Goal: Task Accomplishment & Management: Use online tool/utility

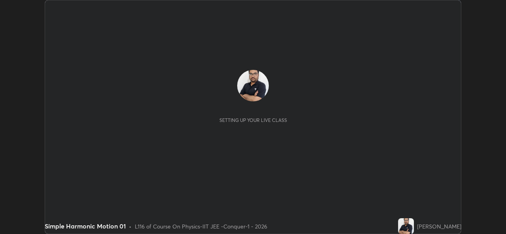
scroll to position [234, 506]
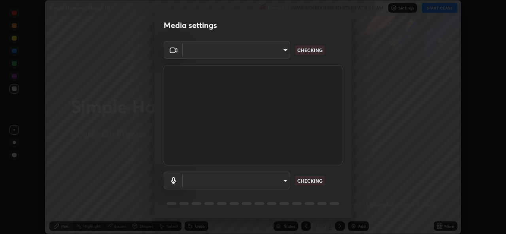
click at [274, 56] on body "Erase all Simple Harmonic Motion 01 Recording WAS SCHEDULED TO START AT 9:00 AM…" at bounding box center [253, 117] width 506 height 234
type input "162a4bef6d5de59660943d10e2777e2613c591b7fe343c7323db06c6e3c7e835"
type input "1d4febaa8ec43250a5abd803b4b9017d31c20cfa2482e27e93703920a67056a4"
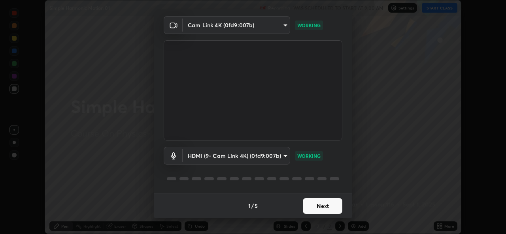
click at [316, 207] on button "Next" at bounding box center [323, 206] width 40 height 16
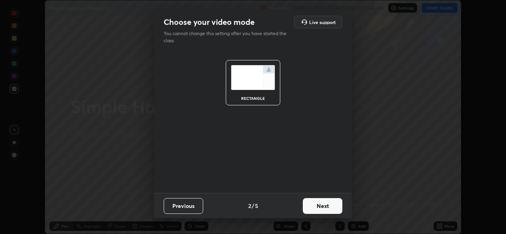
click at [324, 206] on button "Next" at bounding box center [323, 206] width 40 height 16
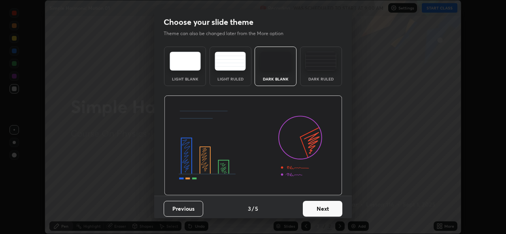
click at [331, 208] on button "Next" at bounding box center [323, 209] width 40 height 16
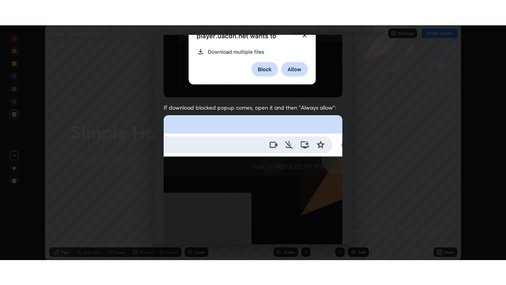
scroll to position [186, 0]
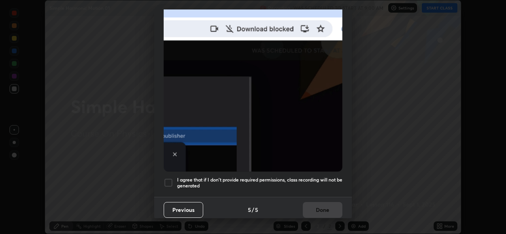
click at [175, 180] on div "I agree that if I don't provide required permissions, class recording will not …" at bounding box center [253, 182] width 179 height 9
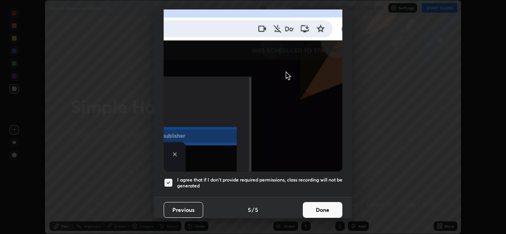
click at [317, 204] on button "Done" at bounding box center [323, 210] width 40 height 16
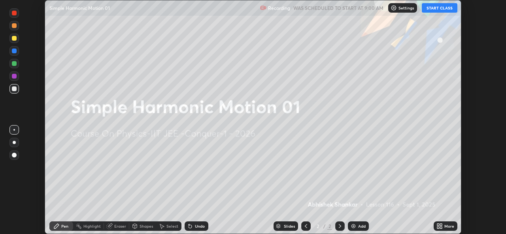
click at [435, 225] on div "More" at bounding box center [446, 226] width 24 height 9
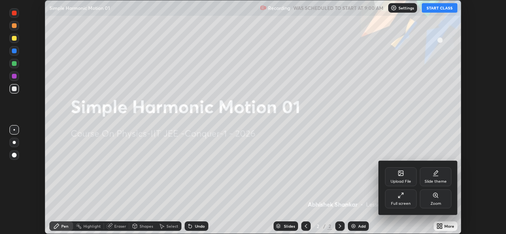
click at [399, 201] on div "Full screen" at bounding box center [401, 199] width 32 height 19
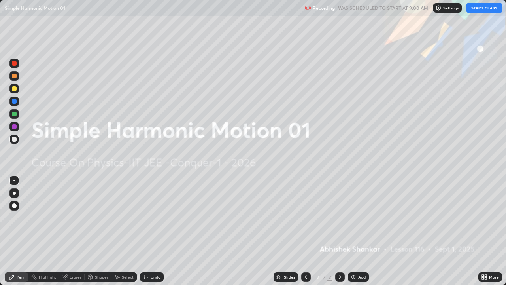
scroll to position [285, 506]
click at [443, 10] on div "Settings" at bounding box center [447, 7] width 29 height 9
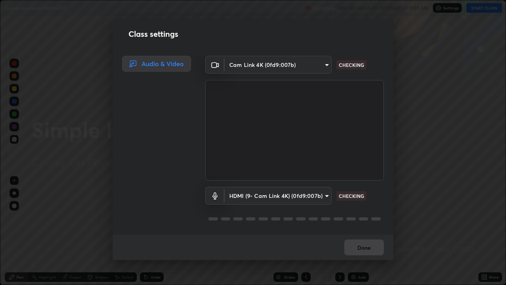
scroll to position [1, 0]
click at [361, 234] on button "Done" at bounding box center [364, 247] width 40 height 16
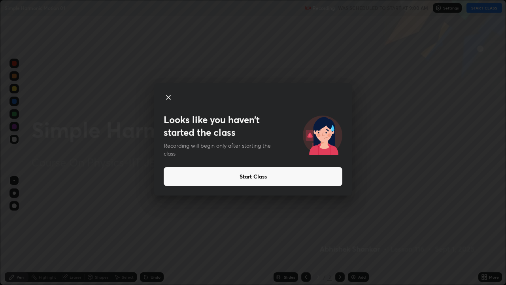
click at [246, 176] on button "Start Class" at bounding box center [253, 176] width 179 height 19
click at [248, 176] on button "Start Class" at bounding box center [253, 176] width 179 height 19
click at [256, 177] on button "Start Class" at bounding box center [253, 176] width 179 height 19
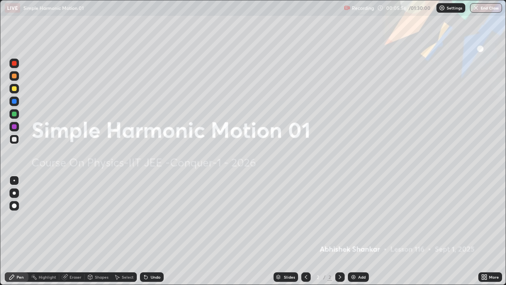
click at [350, 234] on img at bounding box center [353, 277] width 6 height 6
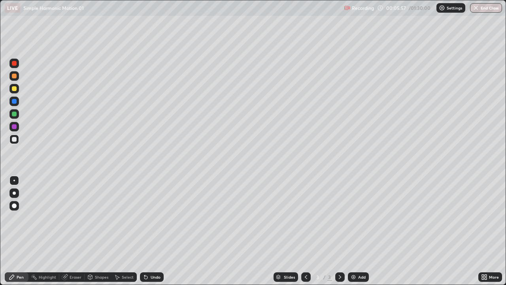
click at [13, 86] on div at bounding box center [14, 88] width 5 height 5
click at [14, 114] on div at bounding box center [14, 113] width 5 height 5
click at [15, 90] on div at bounding box center [14, 88] width 5 height 5
click at [76, 234] on div "Eraser" at bounding box center [76, 277] width 12 height 4
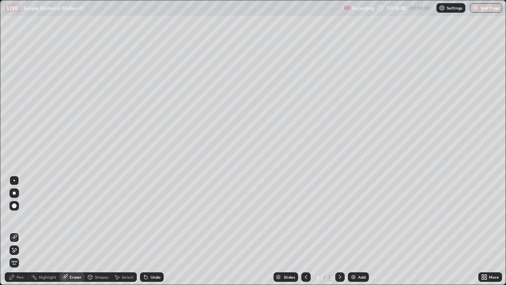
click at [20, 234] on div "Pen" at bounding box center [17, 276] width 24 height 9
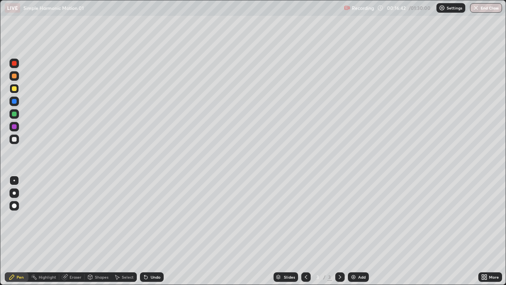
click at [15, 114] on div at bounding box center [14, 113] width 5 height 5
click at [16, 93] on div at bounding box center [13, 88] width 9 height 9
click at [15, 76] on div at bounding box center [14, 76] width 5 height 5
click at [16, 139] on div at bounding box center [14, 139] width 5 height 5
click at [17, 93] on div at bounding box center [13, 88] width 9 height 9
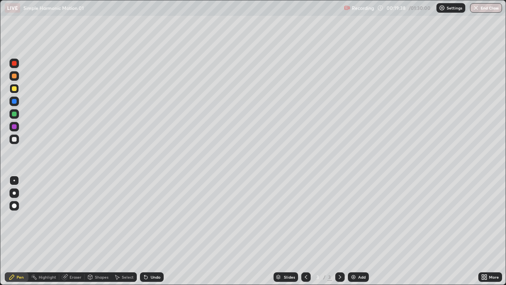
click at [16, 138] on div at bounding box center [14, 139] width 5 height 5
click at [355, 234] on img at bounding box center [353, 277] width 6 height 6
click at [16, 90] on div at bounding box center [14, 88] width 5 height 5
click at [15, 139] on div at bounding box center [14, 139] width 5 height 5
click at [156, 234] on div "Undo" at bounding box center [152, 276] width 24 height 9
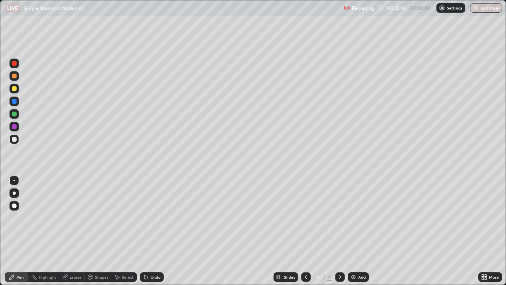
click at [97, 234] on div "Shapes" at bounding box center [101, 277] width 13 height 4
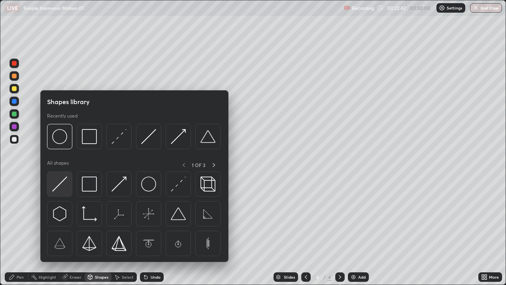
click at [68, 191] on div at bounding box center [59, 183] width 25 height 25
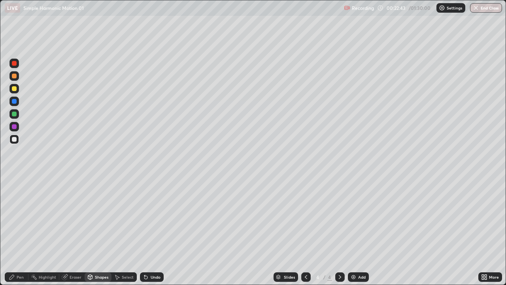
click at [15, 89] on div at bounding box center [14, 88] width 5 height 5
click at [24, 234] on div "Pen" at bounding box center [17, 276] width 24 height 9
click at [15, 141] on div at bounding box center [14, 139] width 5 height 5
click at [122, 234] on div "Select" at bounding box center [128, 277] width 12 height 4
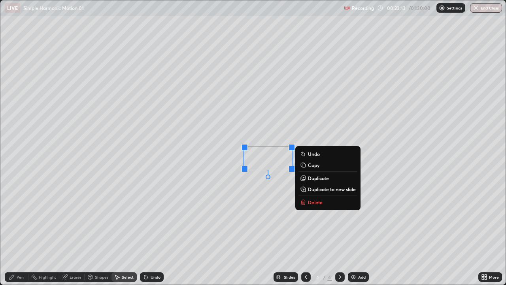
click at [313, 178] on p "Duplicate" at bounding box center [318, 178] width 21 height 6
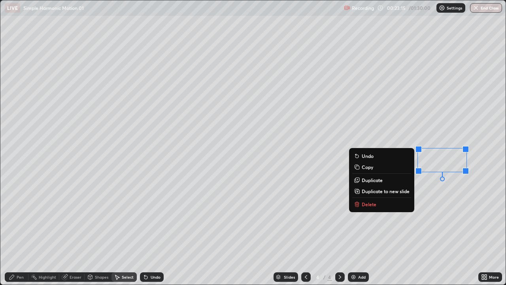
click at [405, 234] on div "0 ° Undo Copy Duplicate Duplicate to new slide Delete" at bounding box center [252, 142] width 505 height 284
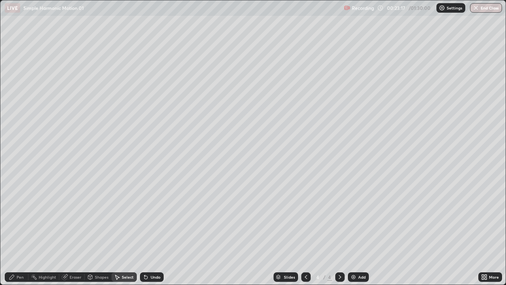
click at [24, 234] on div "Pen" at bounding box center [17, 276] width 24 height 9
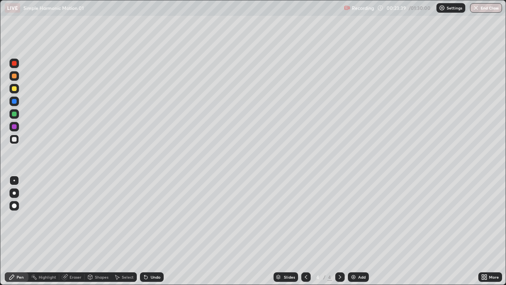
click at [16, 93] on div at bounding box center [13, 88] width 9 height 9
click at [99, 234] on div "Shapes" at bounding box center [101, 277] width 13 height 4
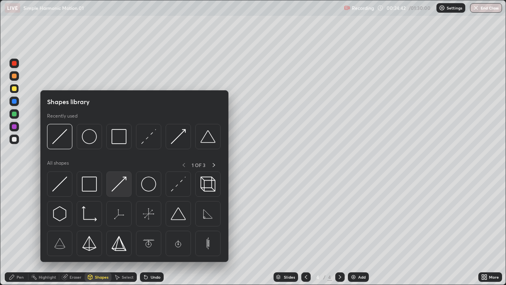
click at [121, 187] on img at bounding box center [118, 183] width 15 height 15
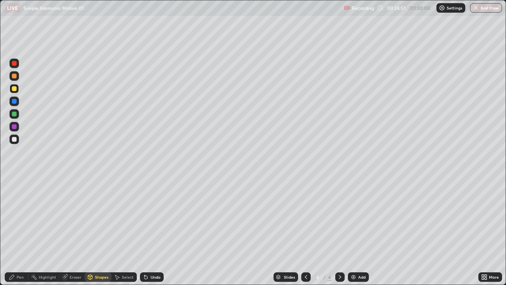
click at [19, 234] on div "Pen" at bounding box center [20, 277] width 7 height 4
click at [16, 115] on div at bounding box center [14, 113] width 5 height 5
click at [69, 234] on div "Eraser" at bounding box center [71, 276] width 25 height 9
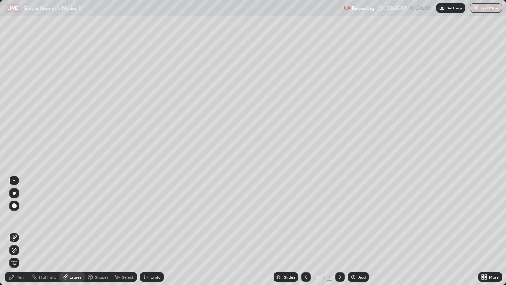
click at [14, 234] on icon at bounding box center [12, 277] width 6 height 6
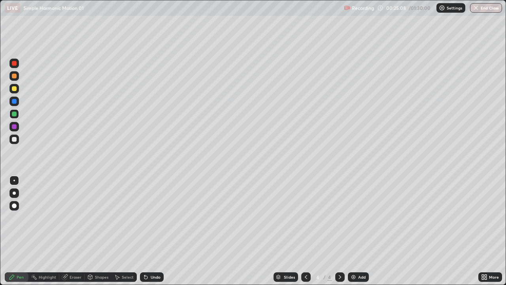
click at [15, 89] on div at bounding box center [14, 88] width 5 height 5
click at [17, 138] on div at bounding box center [13, 138] width 9 height 9
click at [148, 234] on div "Undo" at bounding box center [152, 276] width 24 height 9
click at [147, 234] on icon at bounding box center [146, 277] width 6 height 6
click at [149, 234] on div "Undo" at bounding box center [152, 276] width 24 height 9
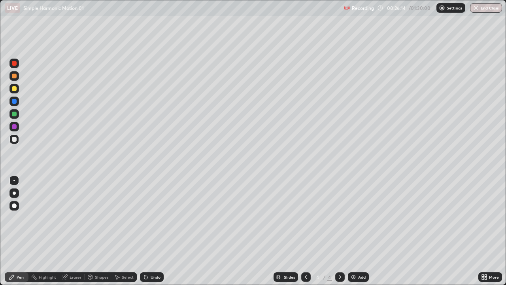
click at [147, 234] on icon at bounding box center [146, 277] width 6 height 6
click at [15, 141] on div at bounding box center [14, 139] width 5 height 5
click at [153, 234] on div "Undo" at bounding box center [156, 277] width 10 height 4
click at [151, 234] on div "Undo" at bounding box center [152, 276] width 24 height 9
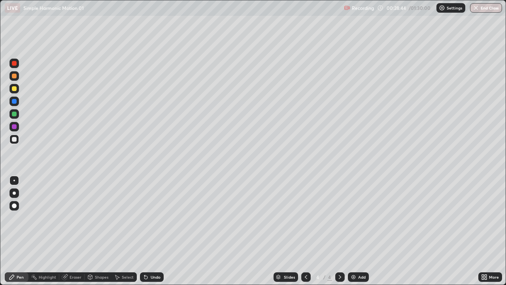
click at [363, 234] on div "Add" at bounding box center [362, 277] width 8 height 4
click at [15, 90] on div at bounding box center [14, 88] width 5 height 5
click at [16, 140] on div at bounding box center [14, 139] width 5 height 5
click at [15, 89] on div at bounding box center [14, 88] width 5 height 5
click at [154, 234] on div "Undo" at bounding box center [152, 276] width 24 height 9
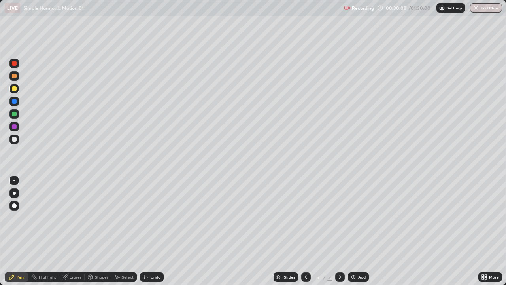
click at [17, 138] on div at bounding box center [13, 138] width 9 height 9
click at [154, 234] on div "Undo" at bounding box center [152, 276] width 24 height 9
click at [15, 113] on div at bounding box center [14, 113] width 5 height 5
click at [18, 89] on div at bounding box center [13, 88] width 9 height 9
click at [14, 140] on div at bounding box center [14, 139] width 5 height 5
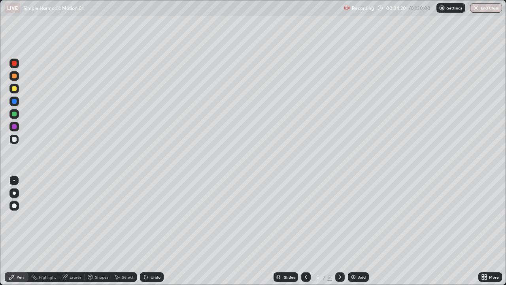
click at [361, 234] on div "Add" at bounding box center [362, 277] width 8 height 4
click at [15, 87] on div at bounding box center [14, 88] width 5 height 5
click at [15, 138] on div at bounding box center [14, 139] width 5 height 5
click at [97, 234] on div "Shapes" at bounding box center [101, 277] width 13 height 4
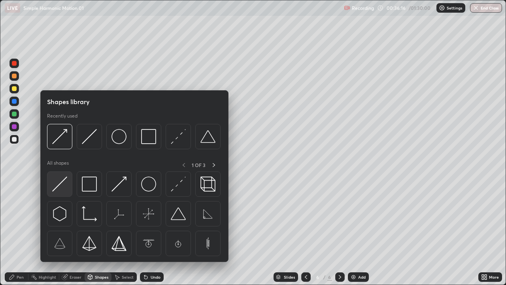
click at [68, 193] on div at bounding box center [59, 183] width 25 height 25
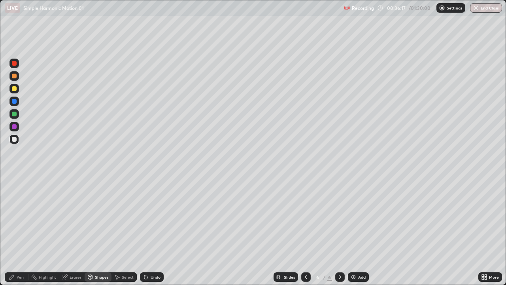
click at [18, 88] on div at bounding box center [13, 88] width 9 height 9
click at [18, 234] on div "Pen" at bounding box center [20, 277] width 7 height 4
click at [14, 114] on div at bounding box center [14, 113] width 5 height 5
click at [100, 234] on div "Shapes" at bounding box center [101, 277] width 13 height 4
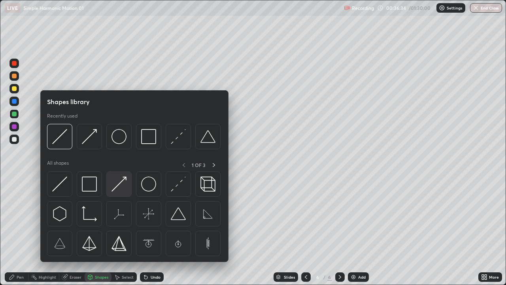
click at [122, 186] on img at bounding box center [118, 183] width 15 height 15
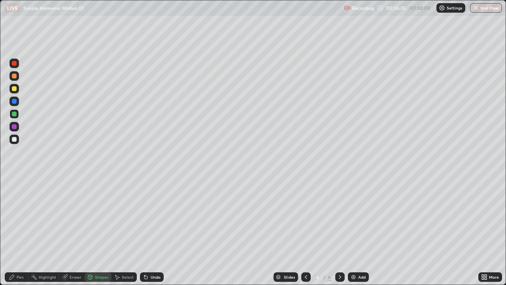
click at [14, 101] on div at bounding box center [14, 101] width 5 height 5
click at [14, 89] on div at bounding box center [14, 88] width 5 height 5
click at [16, 102] on div at bounding box center [14, 101] width 5 height 5
click at [21, 234] on div "Pen" at bounding box center [20, 277] width 7 height 4
click at [16, 141] on div at bounding box center [14, 139] width 5 height 5
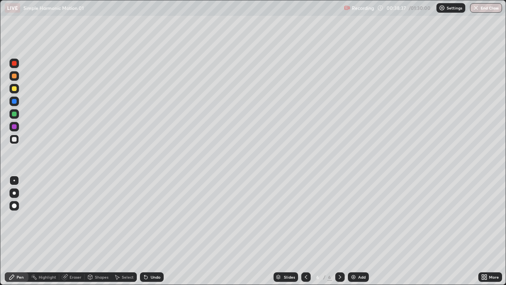
click at [16, 91] on div at bounding box center [13, 88] width 9 height 9
click at [123, 234] on div "Select" at bounding box center [128, 277] width 12 height 4
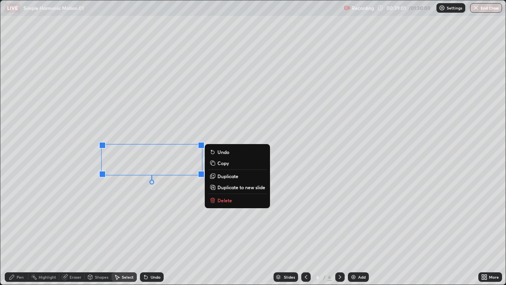
click at [132, 220] on div "0 ° Undo Copy Duplicate Duplicate to new slide Delete" at bounding box center [252, 142] width 505 height 284
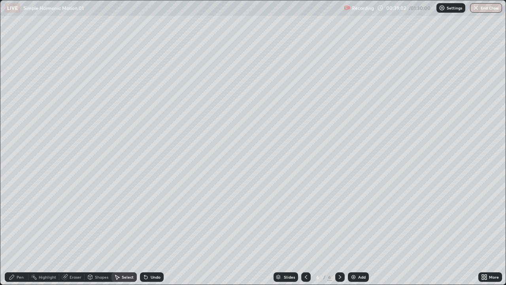
click at [21, 234] on div "Pen" at bounding box center [20, 277] width 7 height 4
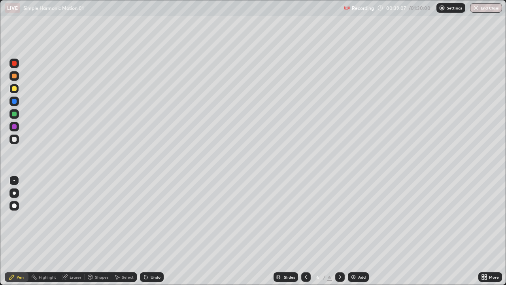
click at [153, 234] on div "Undo" at bounding box center [156, 277] width 10 height 4
click at [151, 234] on div "Undo" at bounding box center [156, 277] width 10 height 4
click at [16, 141] on div at bounding box center [14, 139] width 5 height 5
click at [15, 89] on div at bounding box center [14, 88] width 5 height 5
click at [122, 234] on div "Select" at bounding box center [128, 277] width 12 height 4
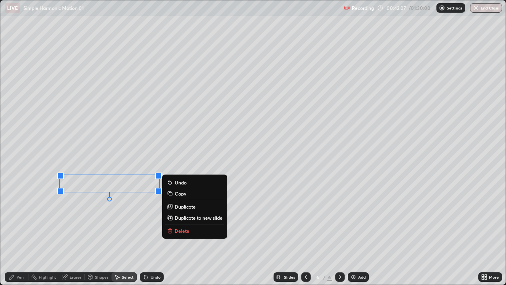
click at [17, 234] on div "Pen" at bounding box center [20, 277] width 7 height 4
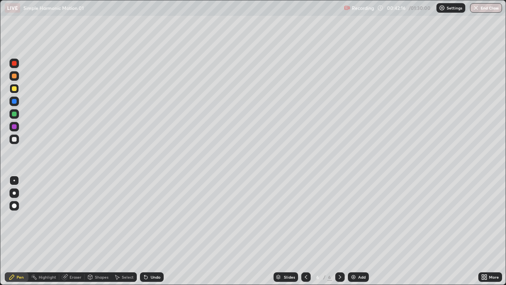
click at [155, 234] on div "Undo" at bounding box center [156, 277] width 10 height 4
click at [148, 234] on div "Undo" at bounding box center [152, 276] width 24 height 9
click at [155, 234] on div "Undo" at bounding box center [156, 277] width 10 height 4
click at [15, 140] on div at bounding box center [14, 139] width 5 height 5
click at [149, 234] on div "Undo" at bounding box center [152, 276] width 24 height 9
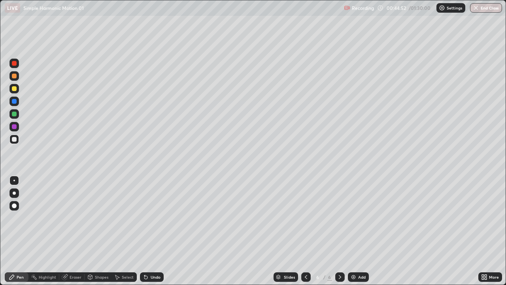
click at [364, 234] on div "Add" at bounding box center [362, 277] width 8 height 4
click at [15, 89] on div at bounding box center [14, 88] width 5 height 5
click at [16, 137] on div at bounding box center [13, 138] width 9 height 9
click at [98, 234] on div "Shapes" at bounding box center [98, 276] width 27 height 9
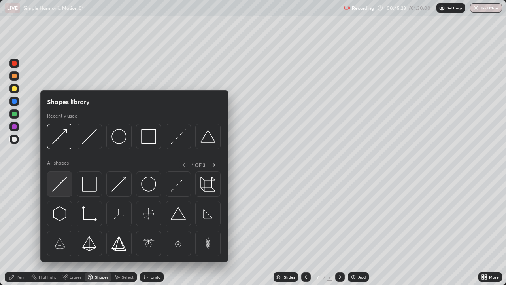
click at [61, 186] on img at bounding box center [59, 183] width 15 height 15
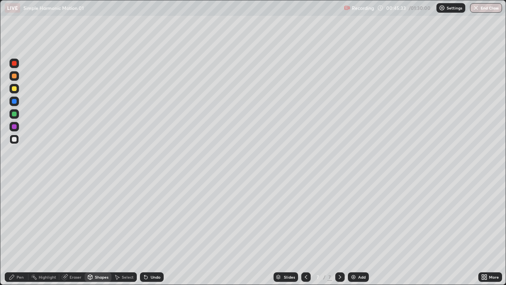
click at [157, 234] on div "Undo" at bounding box center [152, 276] width 24 height 9
click at [21, 234] on div "Pen" at bounding box center [20, 277] width 7 height 4
click at [75, 234] on div "Eraser" at bounding box center [76, 277] width 12 height 4
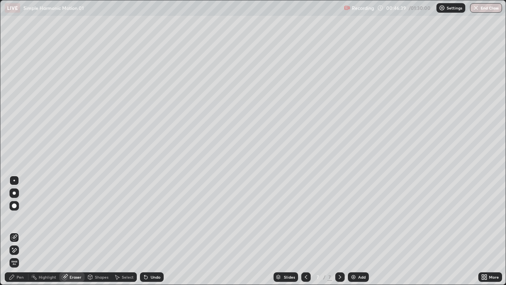
click at [15, 234] on div "Pen" at bounding box center [17, 276] width 24 height 9
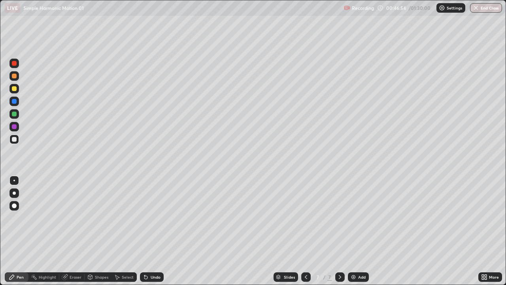
click at [154, 234] on div "Undo" at bounding box center [156, 277] width 10 height 4
click at [127, 234] on div "Select" at bounding box center [128, 277] width 12 height 4
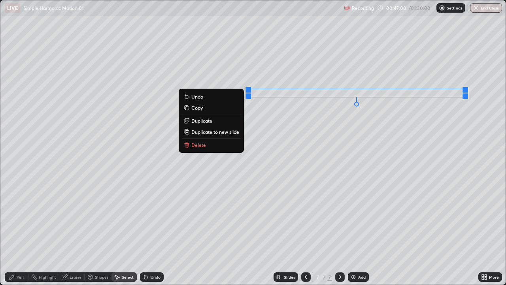
click at [217, 121] on button "Duplicate" at bounding box center [211, 120] width 59 height 9
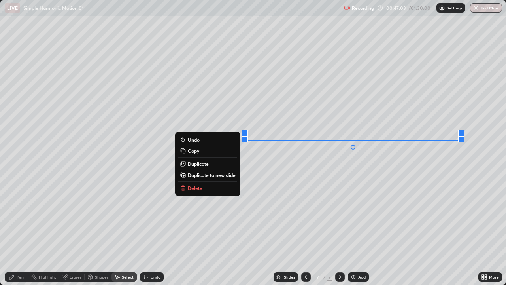
click at [395, 197] on div "0 ° Undo Copy Duplicate Duplicate to new slide Delete" at bounding box center [252, 142] width 505 height 284
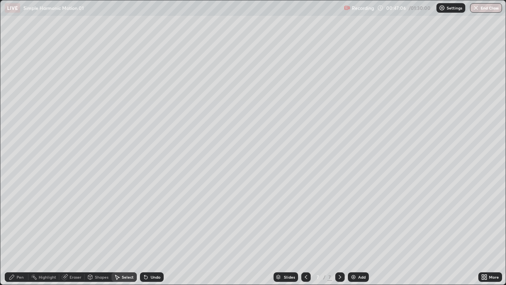
click at [20, 234] on div "Pen" at bounding box center [17, 276] width 24 height 9
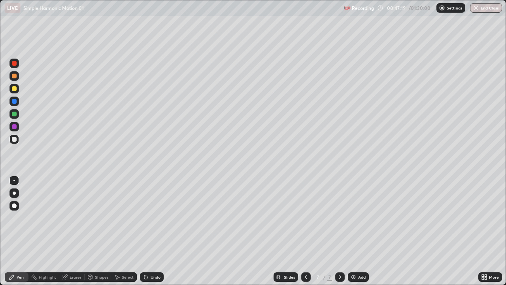
click at [16, 88] on div at bounding box center [14, 88] width 5 height 5
click at [125, 234] on div "Select" at bounding box center [128, 277] width 12 height 4
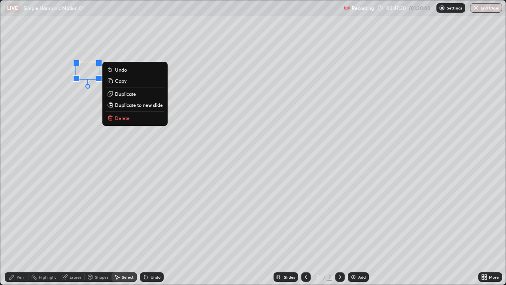
click at [20, 234] on div "Pen" at bounding box center [20, 277] width 7 height 4
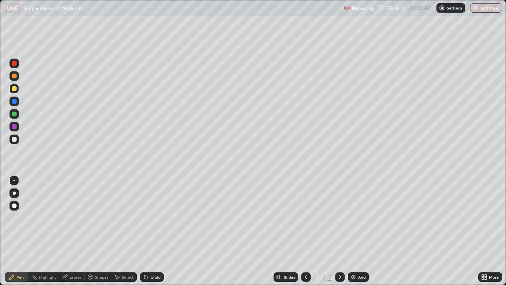
click at [16, 141] on div at bounding box center [13, 138] width 9 height 9
click at [15, 114] on div at bounding box center [14, 113] width 5 height 5
click at [152, 234] on div "Undo" at bounding box center [152, 276] width 24 height 9
click at [15, 140] on div at bounding box center [14, 139] width 5 height 5
click at [76, 234] on div "Eraser" at bounding box center [76, 277] width 12 height 4
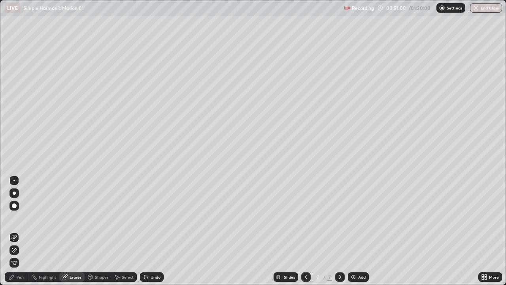
click at [19, 234] on div "Pen" at bounding box center [17, 276] width 24 height 9
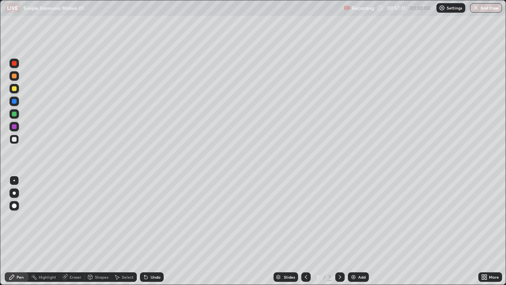
click at [358, 234] on div "Add" at bounding box center [358, 276] width 21 height 9
click at [15, 88] on div at bounding box center [14, 88] width 5 height 5
click at [151, 234] on div "Undo" at bounding box center [156, 277] width 10 height 4
click at [15, 140] on div at bounding box center [14, 139] width 5 height 5
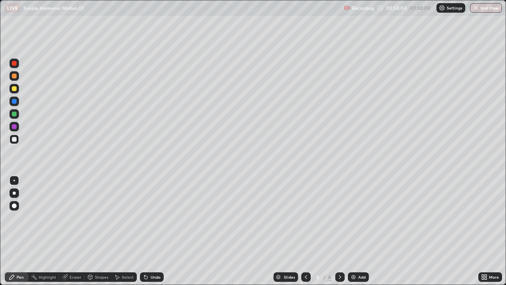
click at [154, 234] on div "Undo" at bounding box center [152, 276] width 24 height 9
click at [15, 90] on div at bounding box center [14, 88] width 5 height 5
click at [15, 140] on div at bounding box center [14, 139] width 5 height 5
click at [17, 139] on div at bounding box center [13, 138] width 9 height 9
click at [73, 234] on div "Eraser" at bounding box center [71, 276] width 25 height 9
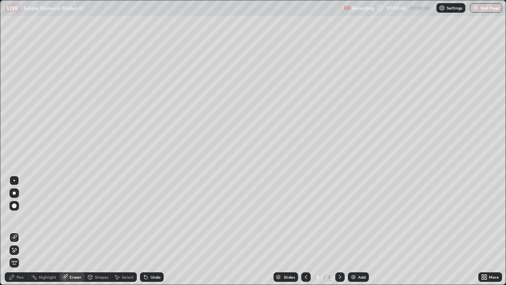
click at [17, 234] on div "Pen" at bounding box center [17, 276] width 24 height 9
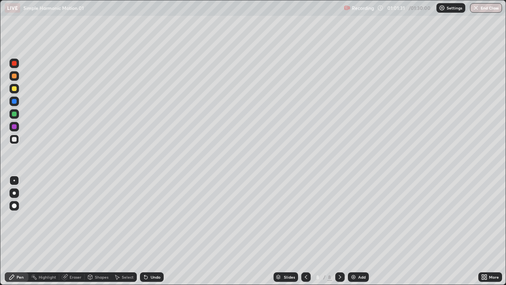
click at [155, 234] on div "Undo" at bounding box center [156, 277] width 10 height 4
click at [308, 234] on div at bounding box center [305, 276] width 9 height 9
click at [339, 234] on icon at bounding box center [340, 277] width 6 height 6
click at [305, 234] on icon at bounding box center [306, 277] width 6 height 6
click at [336, 234] on div at bounding box center [339, 276] width 9 height 9
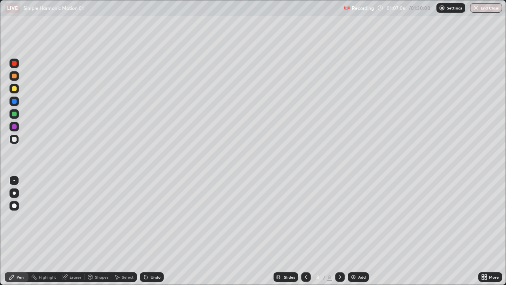
click at [160, 234] on div "Undo" at bounding box center [152, 276] width 24 height 9
click at [157, 234] on div "Undo" at bounding box center [156, 277] width 10 height 4
click at [154, 234] on div "Undo" at bounding box center [156, 277] width 10 height 4
click at [155, 234] on div "Undo" at bounding box center [156, 277] width 10 height 4
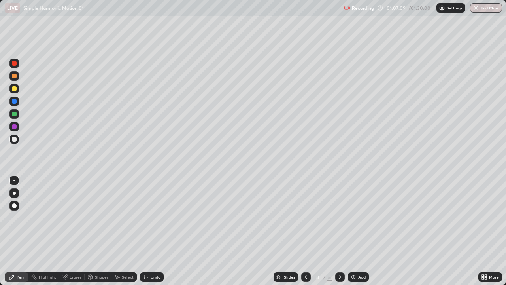
click at [155, 234] on div "Undo" at bounding box center [156, 277] width 10 height 4
click at [153, 234] on div "Undo" at bounding box center [156, 277] width 10 height 4
click at [70, 234] on div "Eraser" at bounding box center [76, 277] width 12 height 4
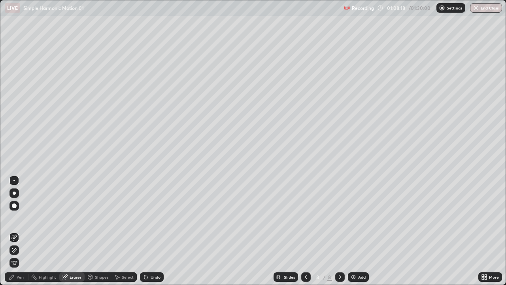
click at [21, 234] on div "Pen" at bounding box center [17, 276] width 24 height 9
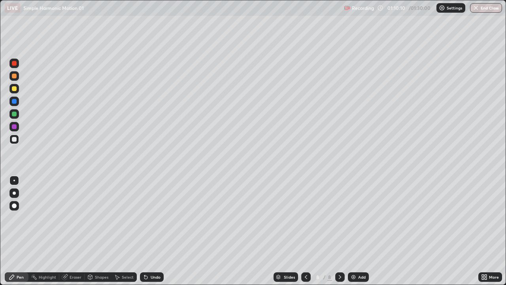
click at [358, 234] on div "Add" at bounding box center [362, 277] width 8 height 4
click at [305, 234] on icon at bounding box center [306, 277] width 6 height 6
click at [338, 234] on icon at bounding box center [340, 277] width 6 height 6
click at [97, 234] on div "Shapes" at bounding box center [98, 276] width 27 height 9
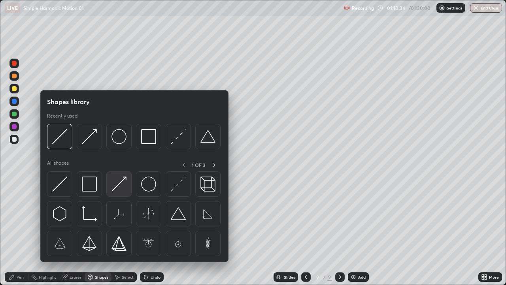
click at [119, 187] on img at bounding box center [118, 183] width 15 height 15
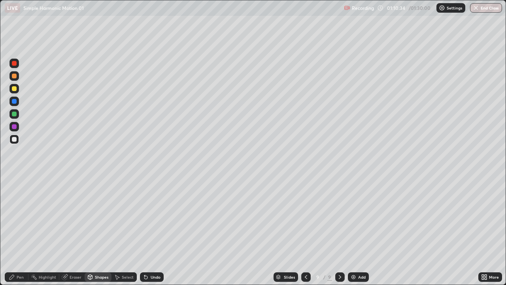
click at [16, 89] on div at bounding box center [14, 88] width 5 height 5
click at [16, 234] on div "Pen" at bounding box center [17, 276] width 24 height 9
click at [15, 139] on div at bounding box center [14, 139] width 5 height 5
click at [151, 234] on div "Undo" at bounding box center [156, 277] width 10 height 4
click at [16, 115] on div at bounding box center [14, 113] width 5 height 5
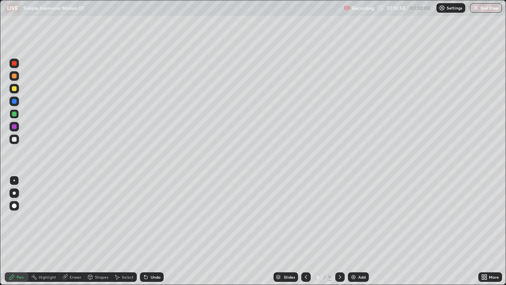
click at [123, 234] on div "Select" at bounding box center [128, 277] width 12 height 4
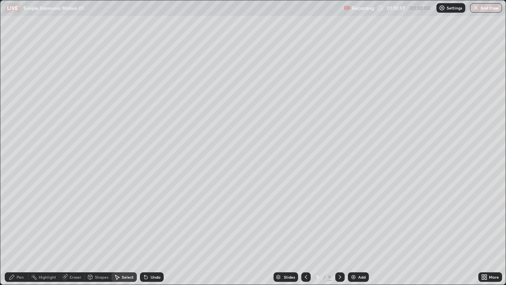
click at [50, 60] on div "0 ° Undo Copy Duplicate Duplicate to new slide Delete" at bounding box center [252, 142] width 505 height 284
click at [71, 130] on div "0 ° Undo Copy Duplicate Duplicate to new slide Delete" at bounding box center [252, 142] width 505 height 284
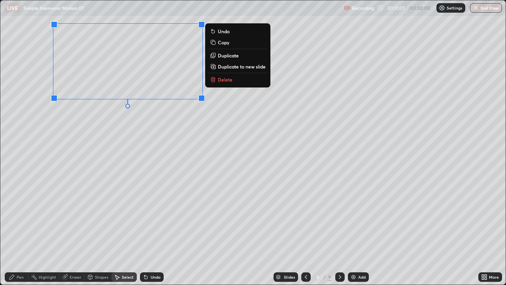
click at [218, 55] on p "Duplicate" at bounding box center [228, 55] width 21 height 6
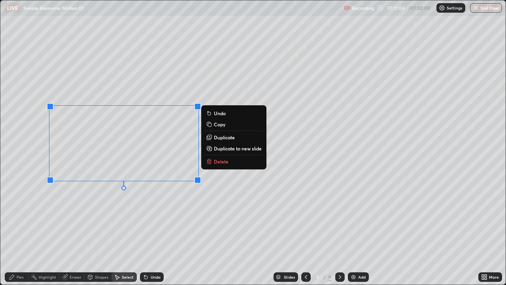
click at [191, 225] on div "0 ° Undo Copy Duplicate Duplicate to new slide Delete" at bounding box center [252, 142] width 505 height 284
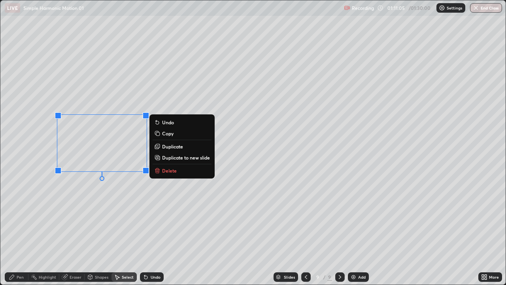
click at [170, 171] on p "Delete" at bounding box center [169, 170] width 15 height 6
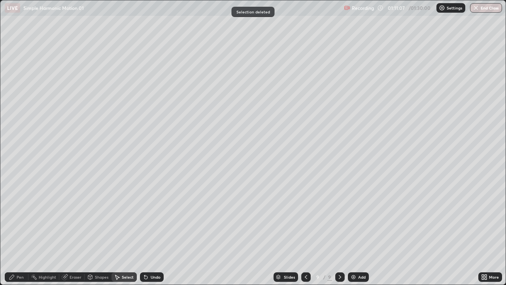
click at [17, 234] on div "Pen" at bounding box center [20, 277] width 7 height 4
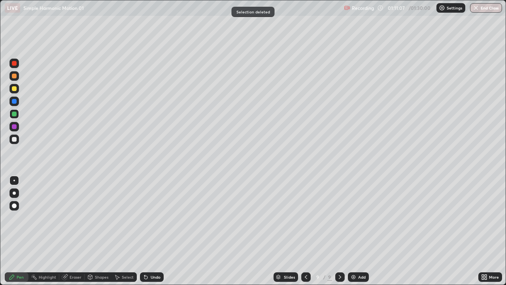
click at [15, 138] on div at bounding box center [14, 139] width 5 height 5
click at [16, 113] on div at bounding box center [14, 113] width 5 height 5
click at [147, 234] on icon at bounding box center [146, 277] width 6 height 6
click at [15, 139] on div at bounding box center [14, 139] width 5 height 5
click at [304, 234] on icon at bounding box center [306, 277] width 6 height 6
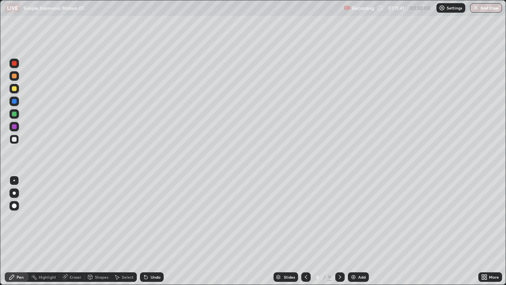
click at [305, 234] on icon at bounding box center [306, 277] width 6 height 6
click at [337, 234] on icon at bounding box center [340, 277] width 6 height 6
click at [124, 234] on div "Select" at bounding box center [128, 277] width 12 height 4
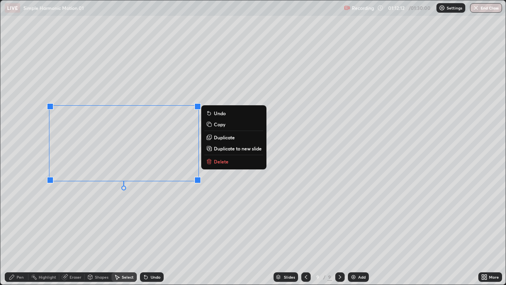
click at [216, 135] on p "Duplicate" at bounding box center [224, 137] width 21 height 6
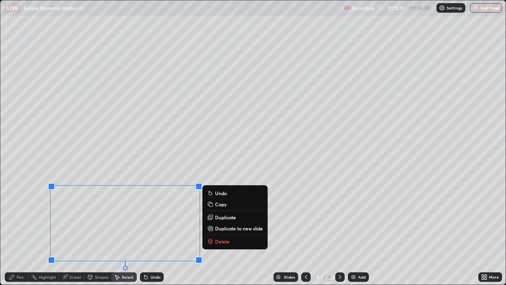
click at [22, 213] on div "Erase all" at bounding box center [14, 142] width 19 height 253
click at [123, 234] on div "Select" at bounding box center [128, 277] width 12 height 4
click at [33, 214] on div "0 ° Undo Copy Duplicate Duplicate to new slide Delete" at bounding box center [252, 142] width 505 height 284
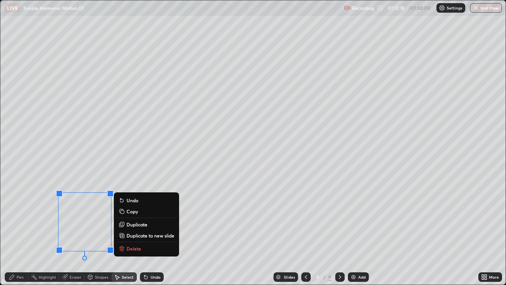
click at [127, 234] on p "Delete" at bounding box center [134, 248] width 15 height 6
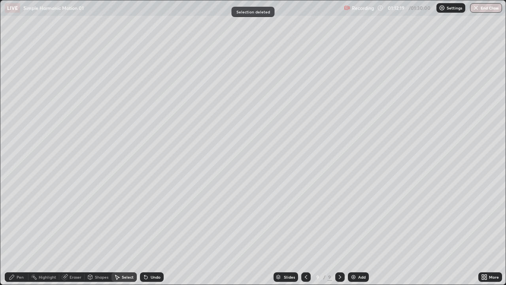
click at [17, 234] on div "Pen" at bounding box center [20, 277] width 7 height 4
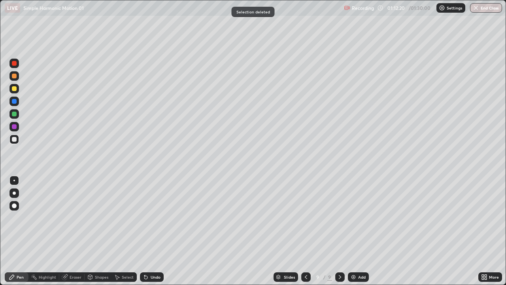
click at [15, 114] on div at bounding box center [14, 113] width 5 height 5
click at [306, 234] on icon at bounding box center [306, 277] width 6 height 6
click at [339, 234] on icon at bounding box center [340, 277] width 6 height 6
click at [15, 138] on div at bounding box center [14, 139] width 5 height 5
click at [151, 234] on div "Undo" at bounding box center [156, 277] width 10 height 4
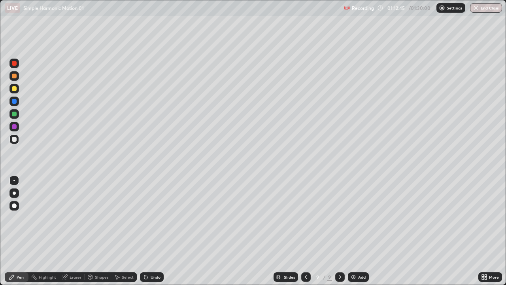
click at [151, 234] on div "Undo" at bounding box center [156, 277] width 10 height 4
click at [100, 234] on div "Shapes" at bounding box center [101, 277] width 13 height 4
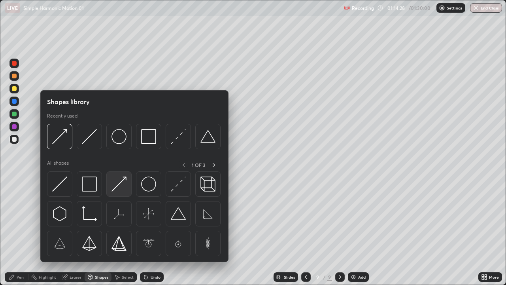
click at [123, 193] on div at bounding box center [118, 183] width 25 height 25
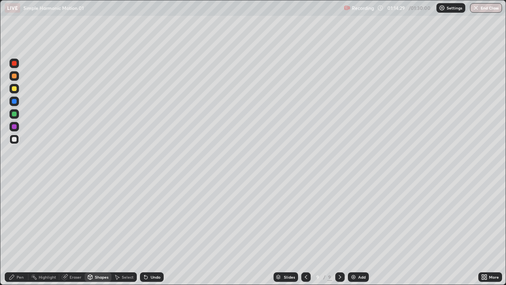
click at [15, 90] on div at bounding box center [14, 88] width 5 height 5
click at [155, 234] on div "Undo" at bounding box center [156, 277] width 10 height 4
click at [121, 234] on div "Select" at bounding box center [123, 276] width 25 height 9
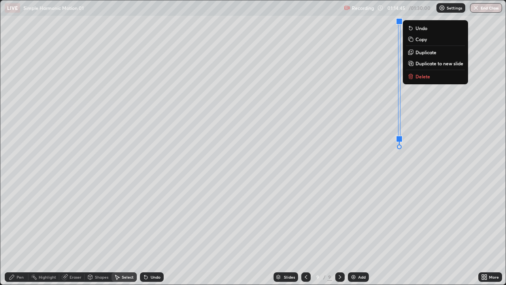
click at [412, 193] on div "0 ° Undo Copy Duplicate Duplicate to new slide Delete" at bounding box center [252, 142] width 505 height 284
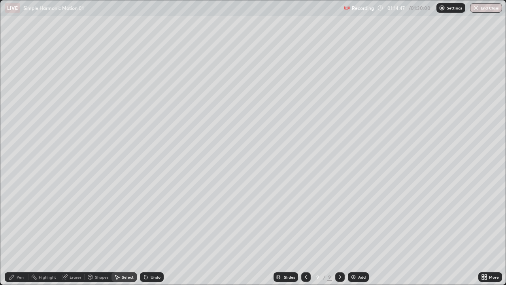
click at [18, 234] on div "Pen" at bounding box center [20, 277] width 7 height 4
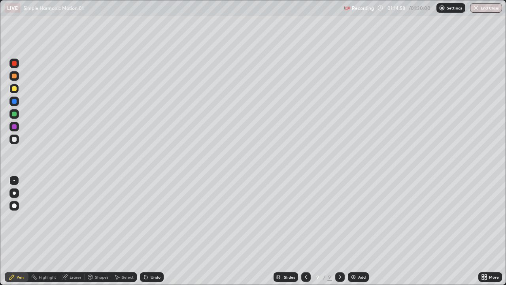
click at [309, 234] on div at bounding box center [305, 276] width 9 height 9
click at [305, 234] on icon at bounding box center [306, 277] width 6 height 6
click at [339, 234] on icon at bounding box center [340, 277] width 6 height 6
click at [17, 117] on div at bounding box center [13, 113] width 9 height 9
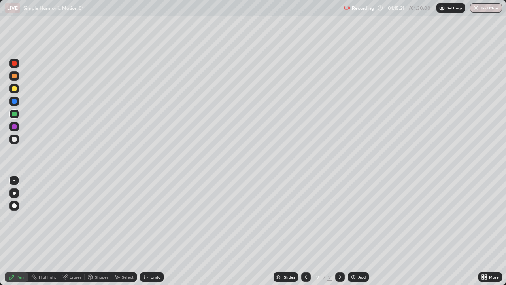
click at [157, 234] on div "Undo" at bounding box center [152, 276] width 24 height 9
click at [101, 234] on div "Shapes" at bounding box center [101, 277] width 13 height 4
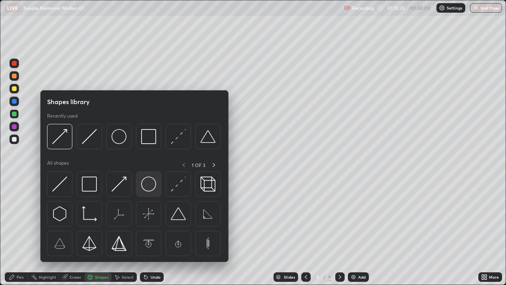
click at [151, 193] on div at bounding box center [148, 183] width 25 height 25
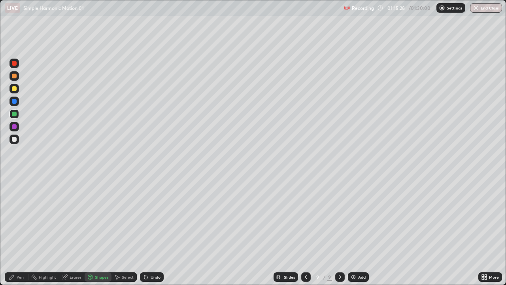
click at [22, 234] on div "Pen" at bounding box center [17, 276] width 24 height 9
click at [14, 140] on div at bounding box center [14, 139] width 5 height 5
click at [104, 234] on div "Shapes" at bounding box center [101, 277] width 13 height 4
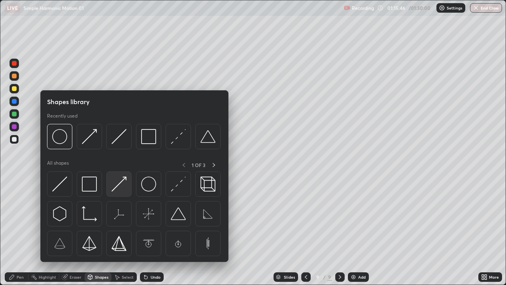
click at [126, 186] on img at bounding box center [118, 183] width 15 height 15
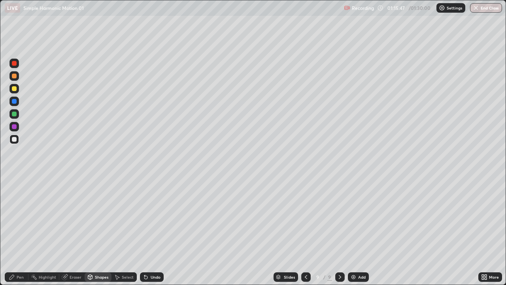
click at [15, 90] on div at bounding box center [14, 88] width 5 height 5
click at [23, 234] on div "Pen" at bounding box center [20, 277] width 7 height 4
click at [14, 102] on div at bounding box center [14, 101] width 5 height 5
click at [100, 234] on div "Shapes" at bounding box center [101, 277] width 13 height 4
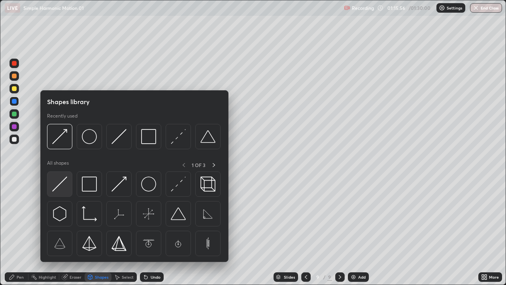
click at [64, 186] on img at bounding box center [59, 183] width 15 height 15
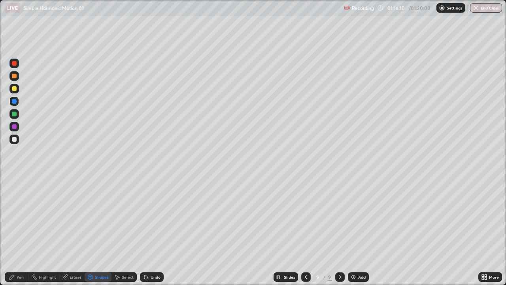
click at [19, 234] on div "Pen" at bounding box center [17, 276] width 24 height 9
click at [17, 139] on div at bounding box center [13, 138] width 9 height 9
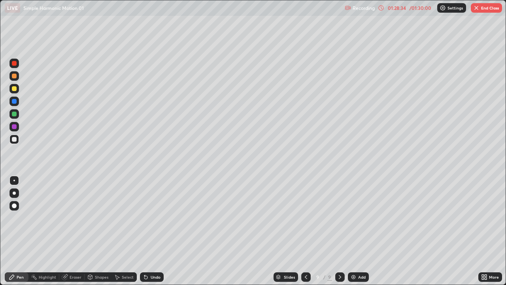
click at [305, 234] on icon at bounding box center [306, 277] width 6 height 6
click at [487, 6] on button "End Class" at bounding box center [486, 7] width 31 height 9
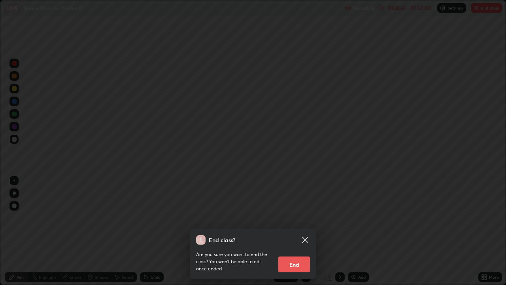
click at [296, 234] on button "End" at bounding box center [294, 264] width 32 height 16
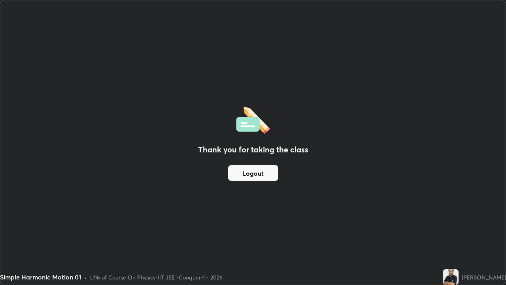
click at [255, 179] on button "Logout" at bounding box center [253, 173] width 50 height 16
